Goal: Transaction & Acquisition: Purchase product/service

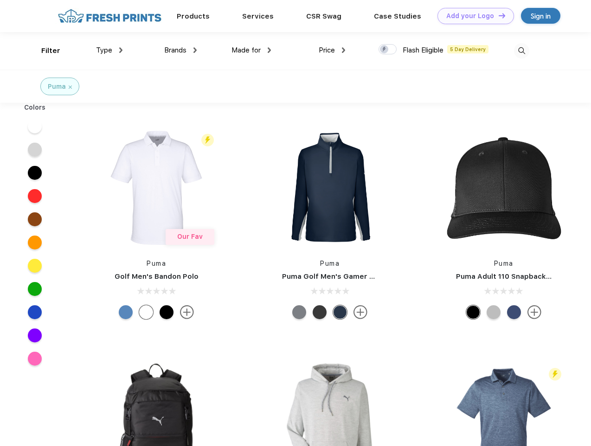
click at [473, 16] on link "Add your Logo Design Tool" at bounding box center [476, 16] width 77 height 16
click at [0, 0] on div "Design Tool" at bounding box center [0, 0] width 0 height 0
click at [498, 15] on link "Add your Logo Design Tool" at bounding box center [476, 16] width 77 height 16
click at [45, 51] on div "Filter" at bounding box center [50, 50] width 19 height 11
click at [110, 50] on span "Type" at bounding box center [104, 50] width 16 height 8
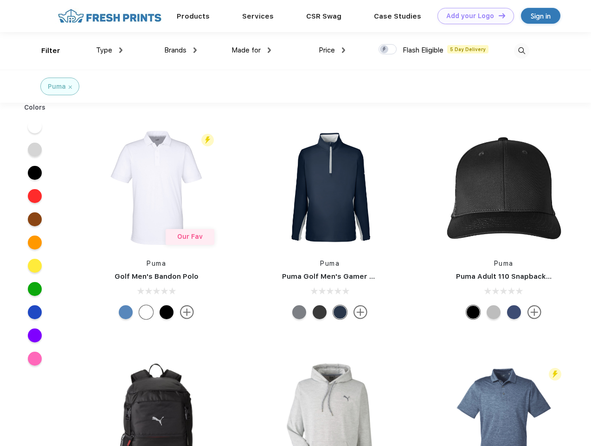
click at [181, 50] on span "Brands" at bounding box center [175, 50] width 22 height 8
click at [252, 50] on span "Made for" at bounding box center [246, 50] width 29 height 8
click at [332, 50] on span "Price" at bounding box center [327, 50] width 16 height 8
click at [388, 50] on div at bounding box center [388, 49] width 18 height 10
click at [385, 50] on input "checkbox" at bounding box center [382, 47] width 6 height 6
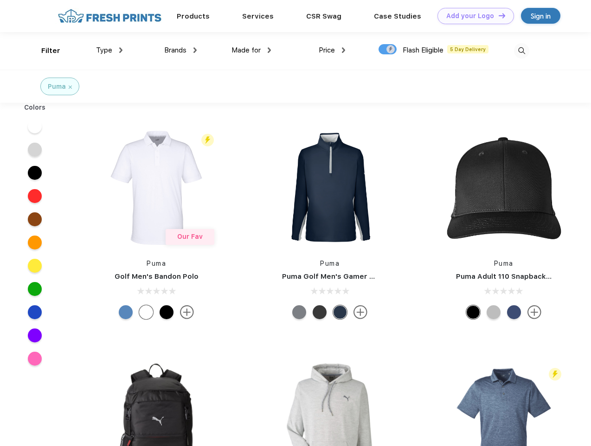
click at [522, 51] on img at bounding box center [521, 50] width 15 height 15
